Goal: Task Accomplishment & Management: Use online tool/utility

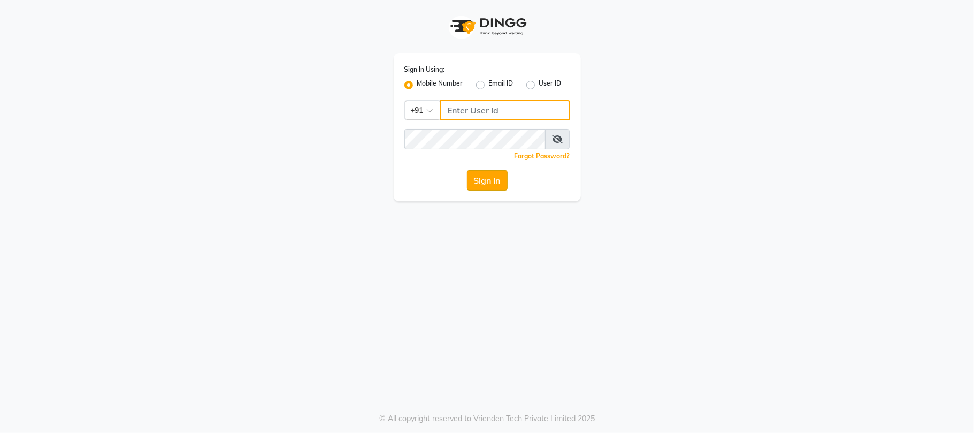
type input "8878453375"
click at [472, 182] on button "Sign In" at bounding box center [487, 180] width 41 height 20
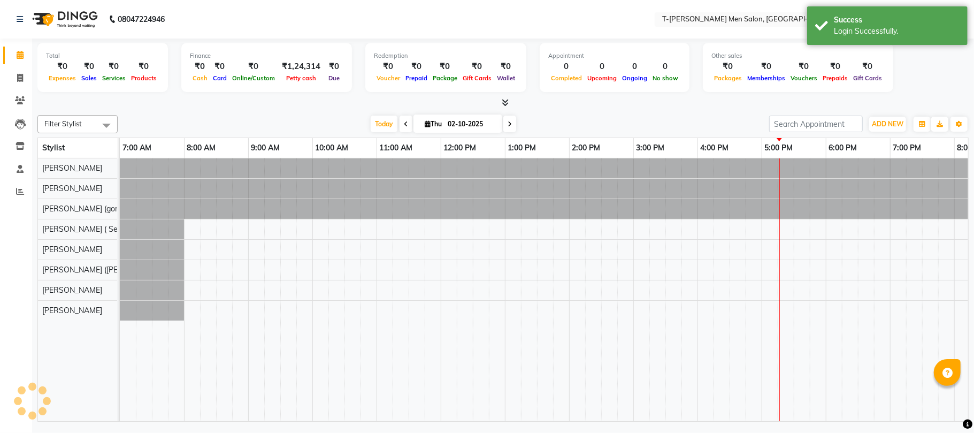
scroll to position [0, 179]
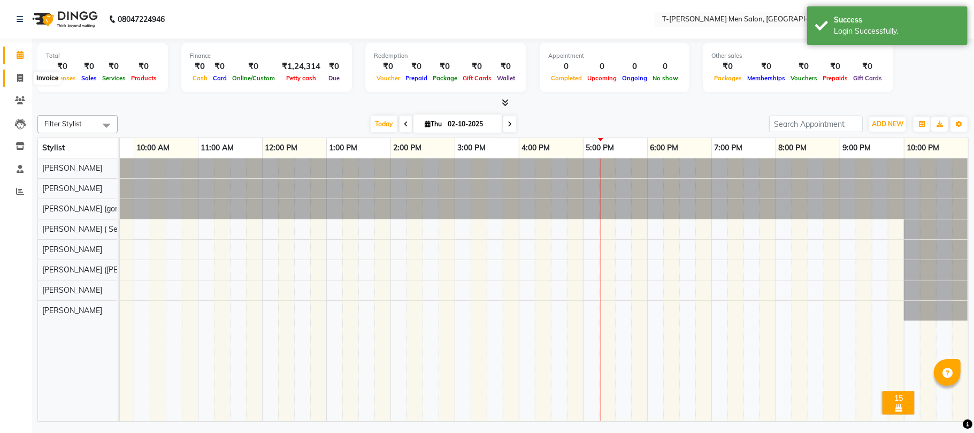
click at [15, 83] on span at bounding box center [20, 78] width 19 height 12
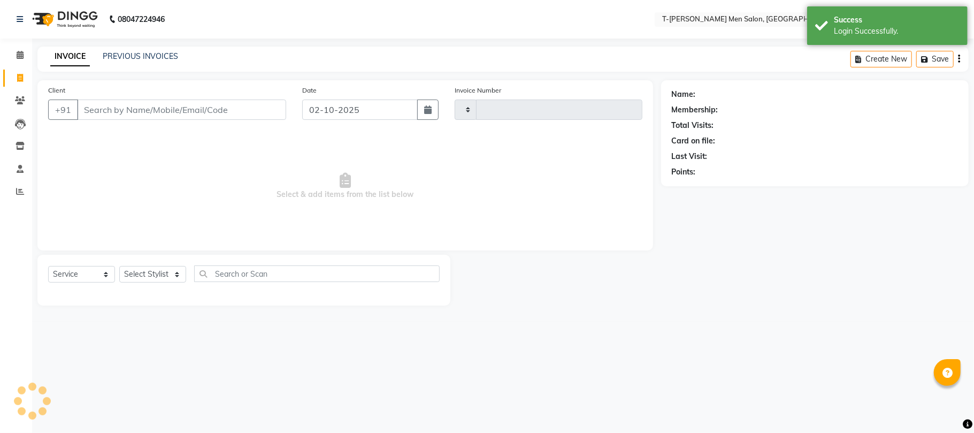
click at [18, 75] on icon at bounding box center [20, 78] width 6 height 8
select select "service"
type input "6310"
select select "4816"
